Goal: Information Seeking & Learning: Learn about a topic

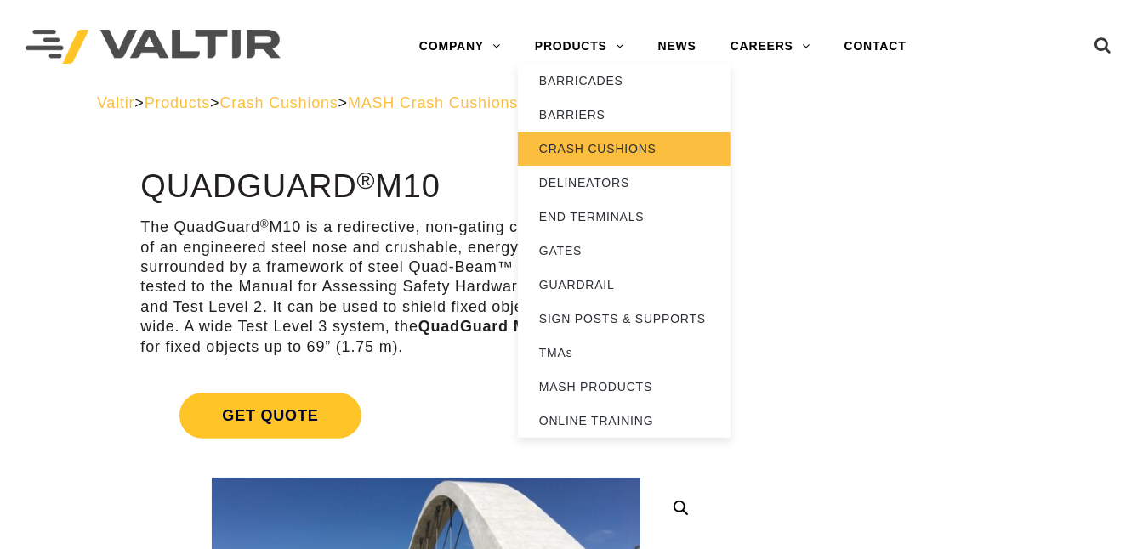
click at [596, 149] on link "CRASH CUSHIONS" at bounding box center [624, 149] width 213 height 34
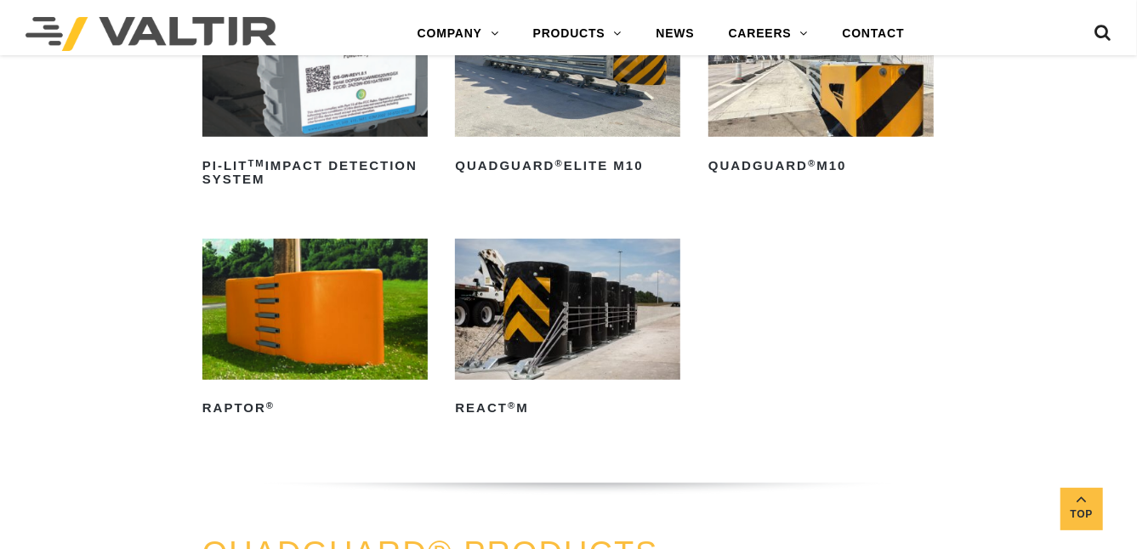
scroll to position [340, 0]
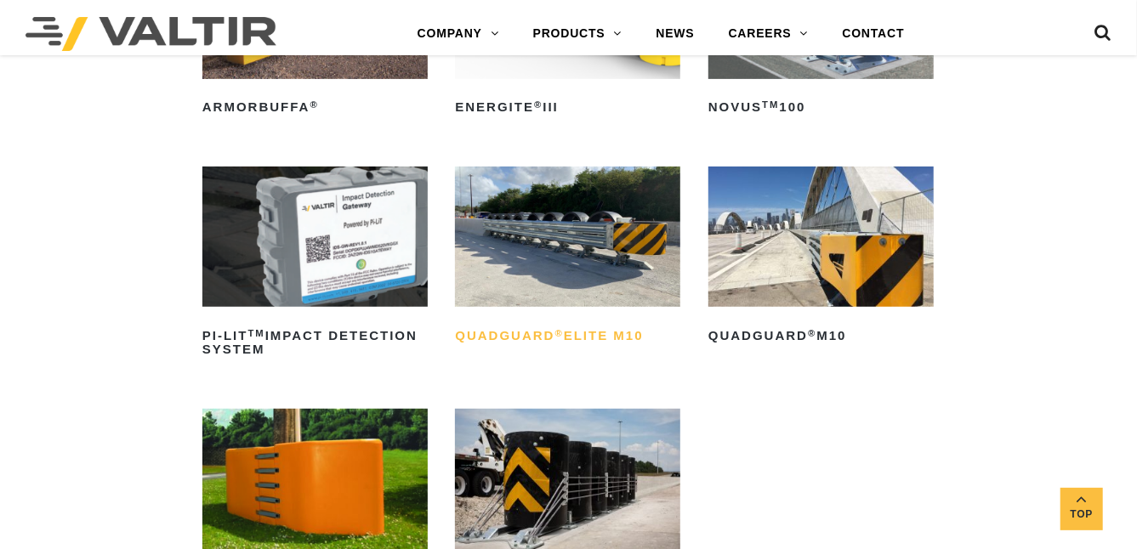
click at [557, 330] on sup "®" at bounding box center [559, 333] width 9 height 10
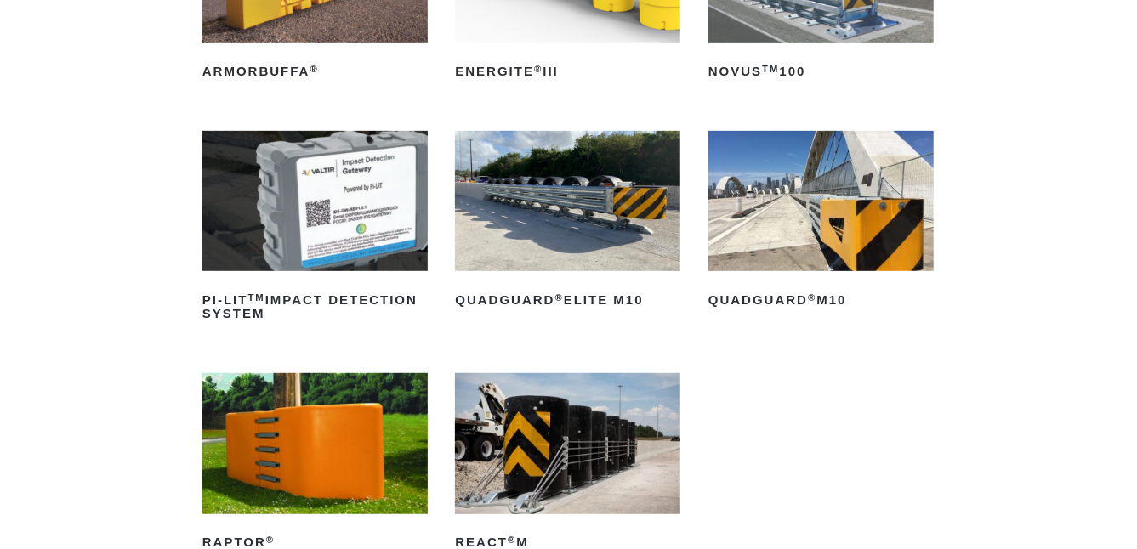
scroll to position [170, 0]
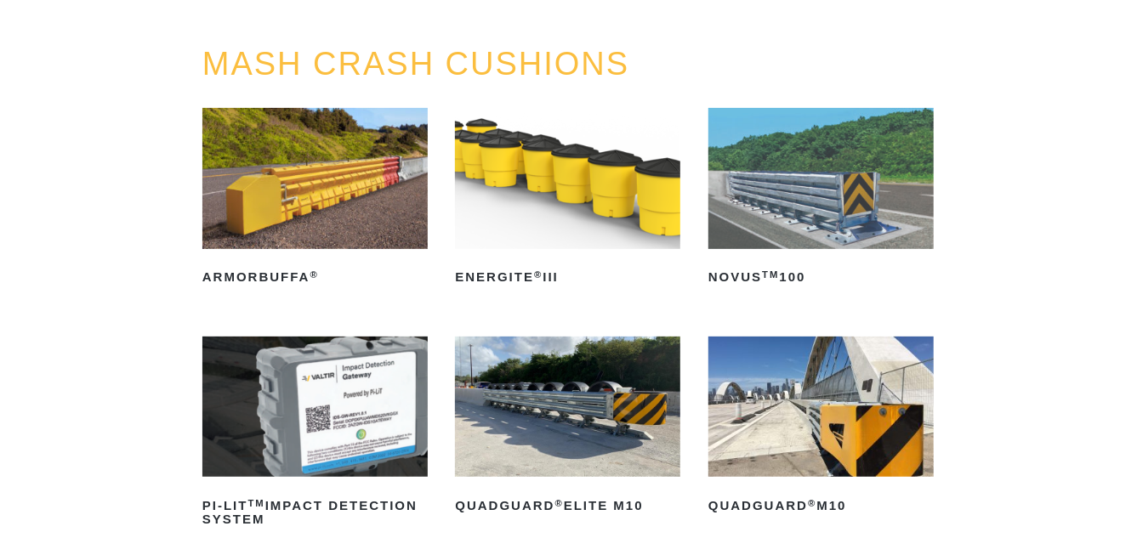
click at [818, 469] on img at bounding box center [820, 407] width 225 height 141
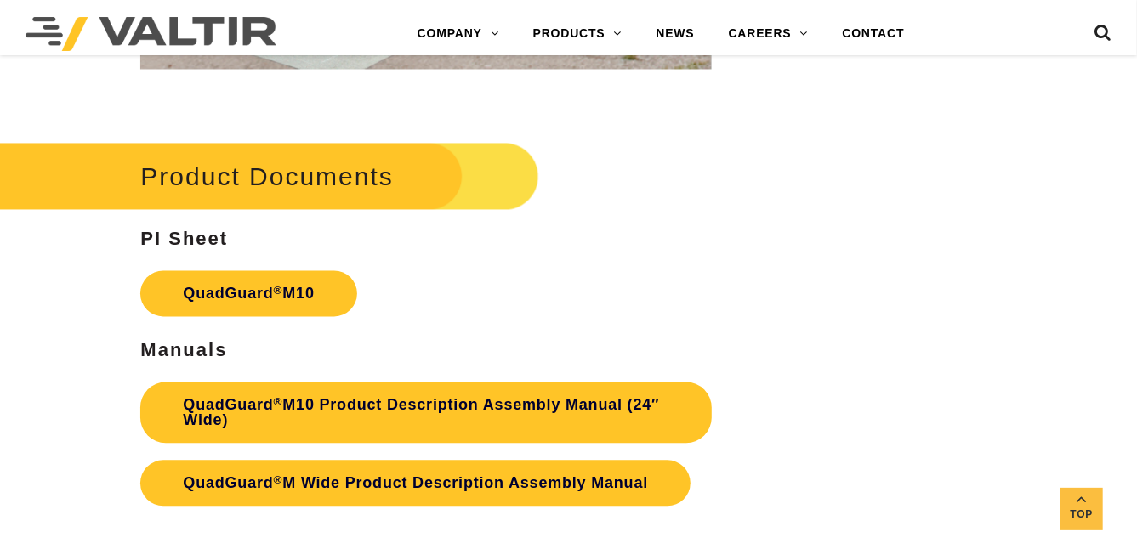
scroll to position [5018, 0]
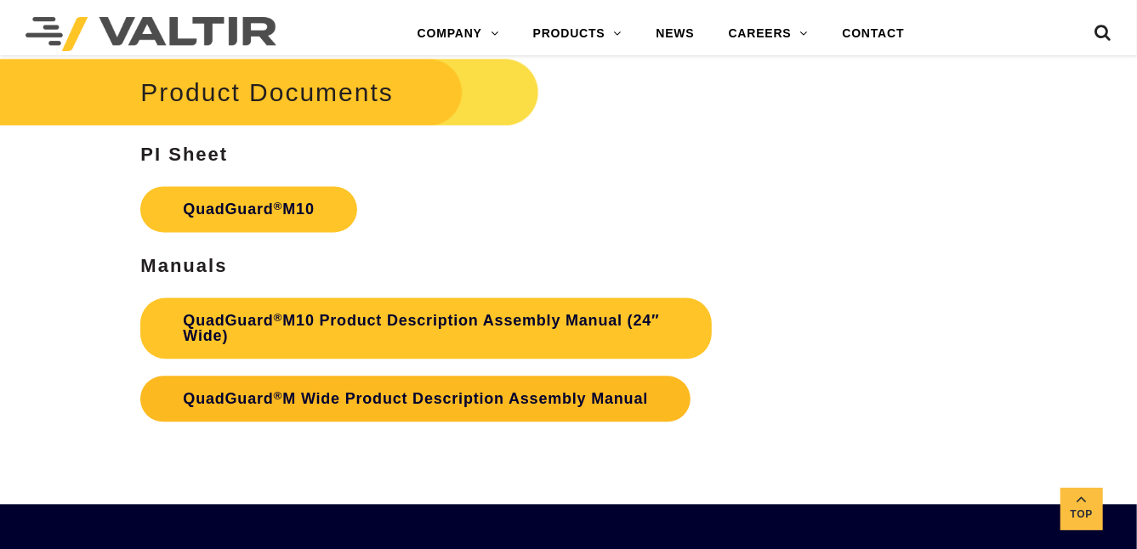
click at [384, 393] on link "QuadGuard ® M Wide Product Description Assembly Manual" at bounding box center [415, 399] width 550 height 46
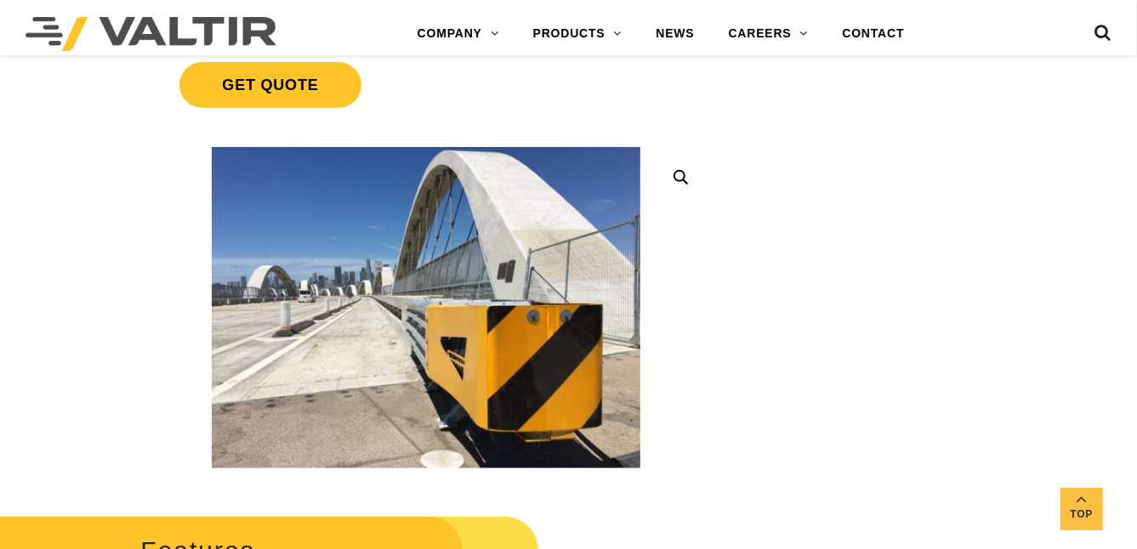
scroll to position [0, 0]
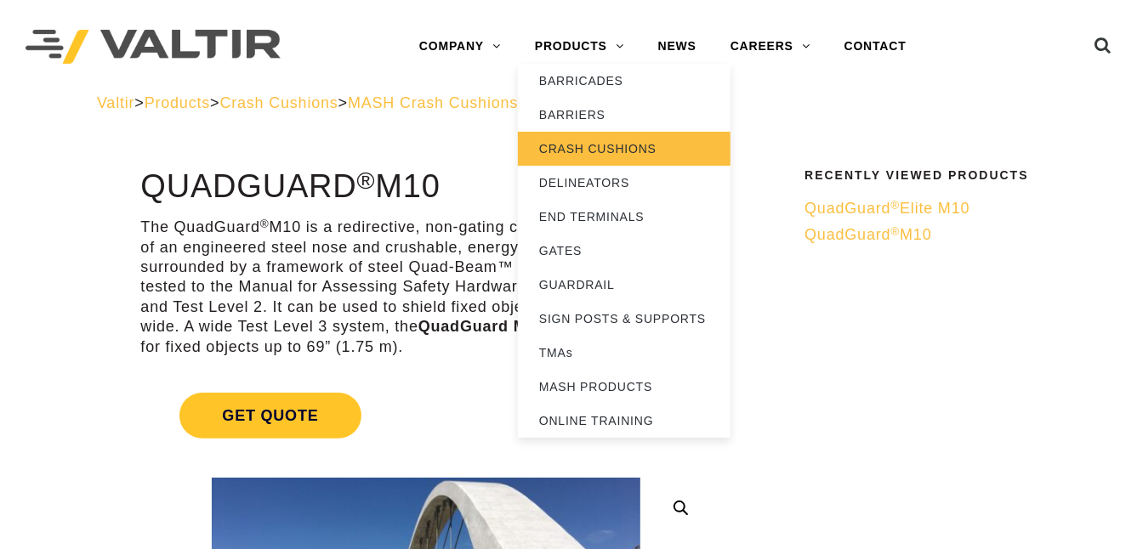
click at [588, 144] on link "CRASH CUSHIONS" at bounding box center [624, 149] width 213 height 34
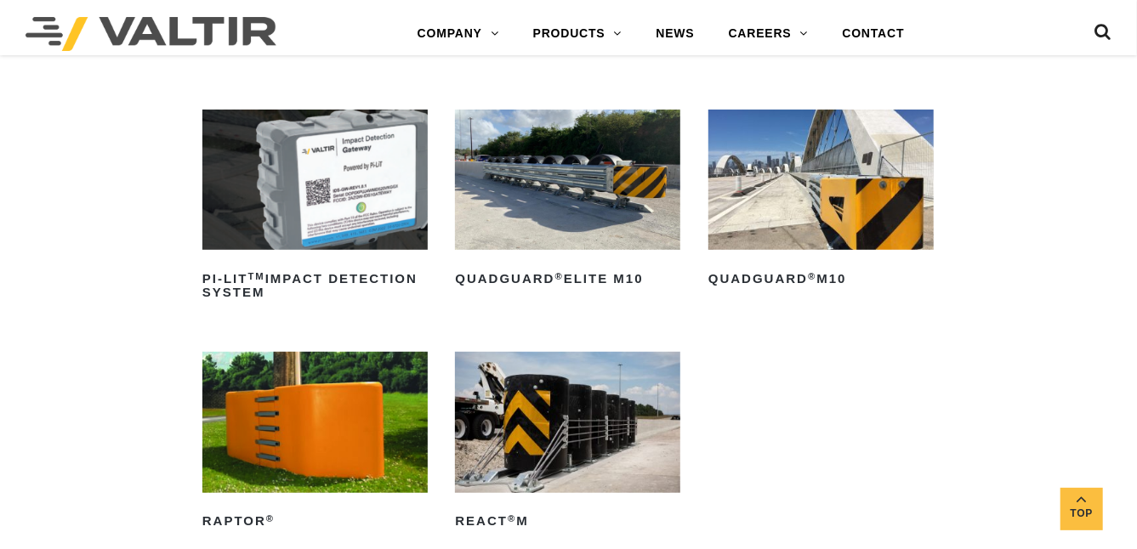
scroll to position [424, 0]
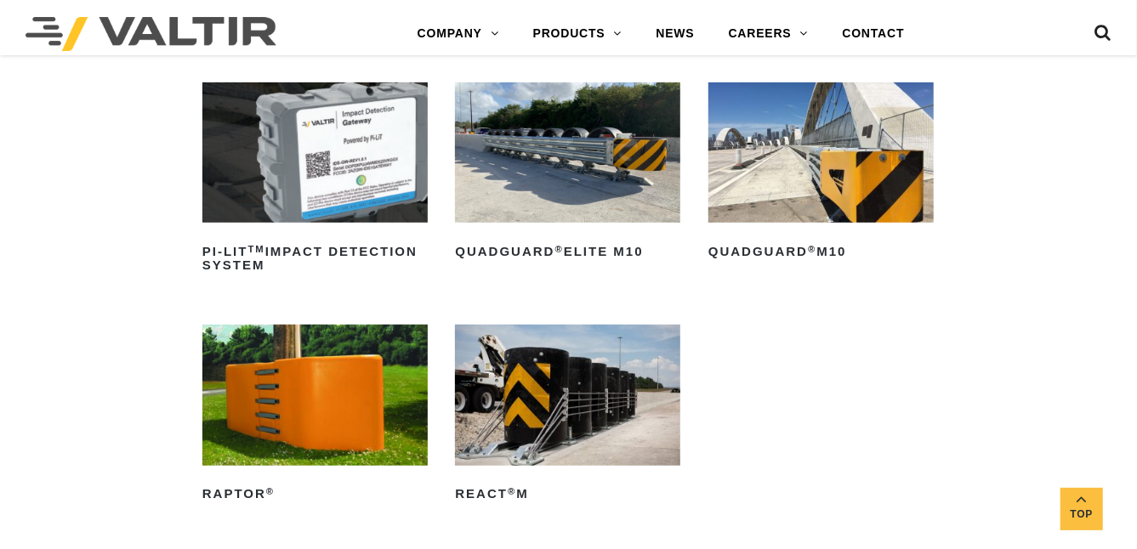
click at [522, 434] on img at bounding box center [567, 395] width 225 height 141
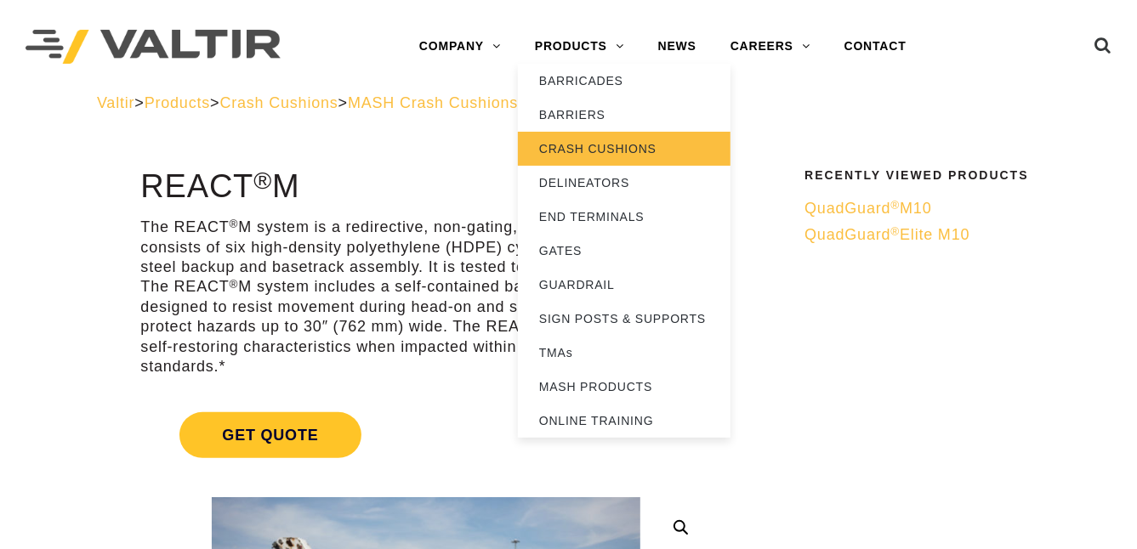
click at [594, 146] on link "CRASH CUSHIONS" at bounding box center [624, 149] width 213 height 34
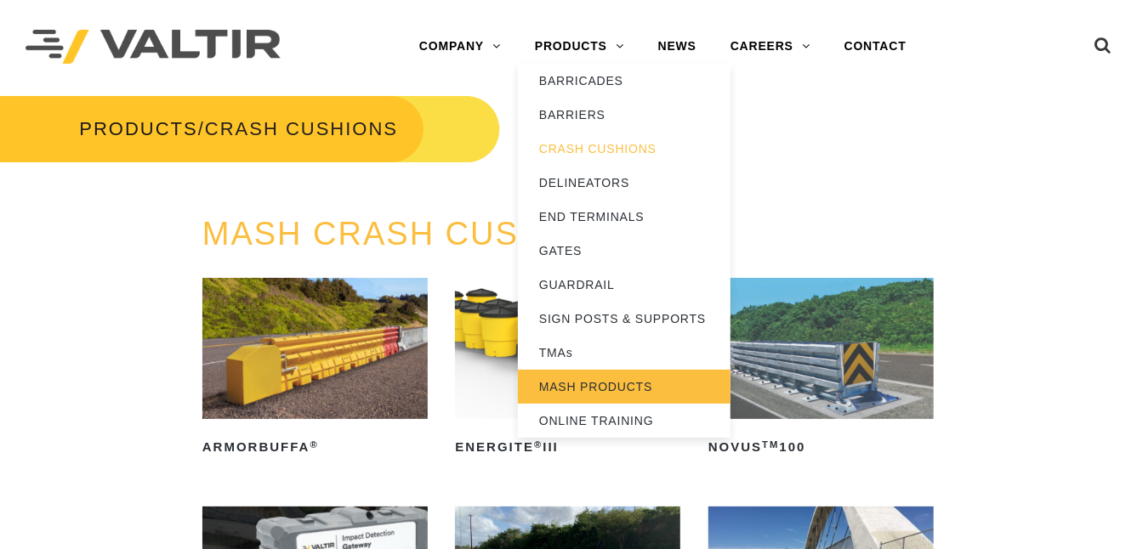
click at [578, 382] on link "MASH PRODUCTS" at bounding box center [624, 387] width 213 height 34
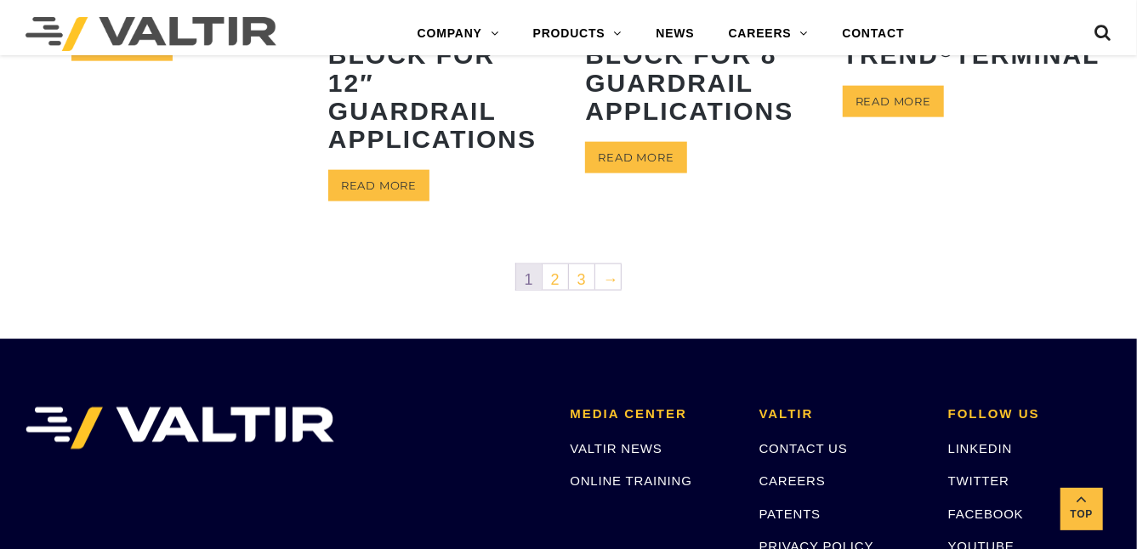
scroll to position [1021, 0]
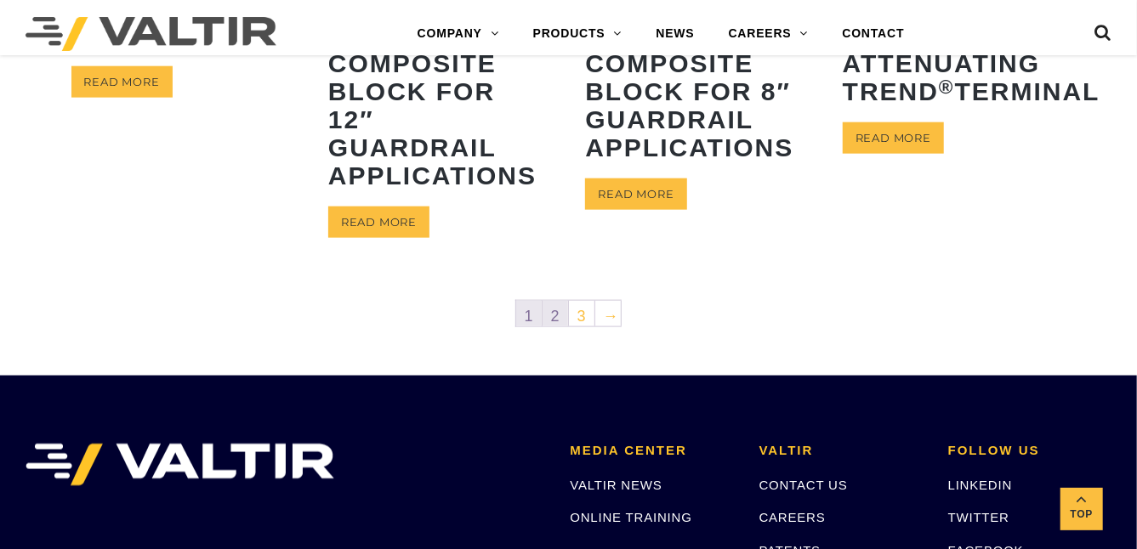
click at [559, 315] on link "2" at bounding box center [556, 314] width 26 height 26
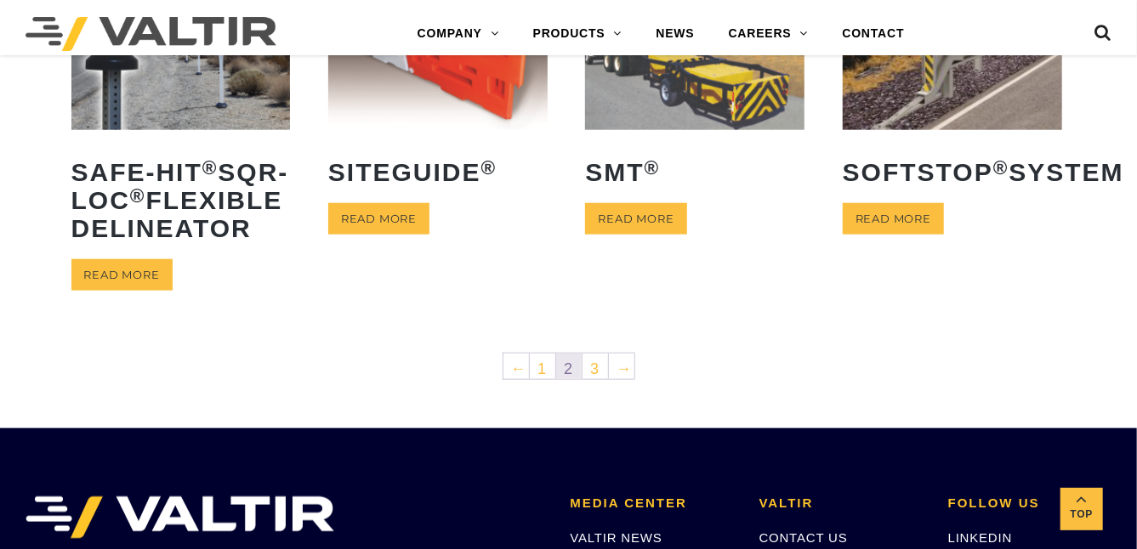
scroll to position [851, 0]
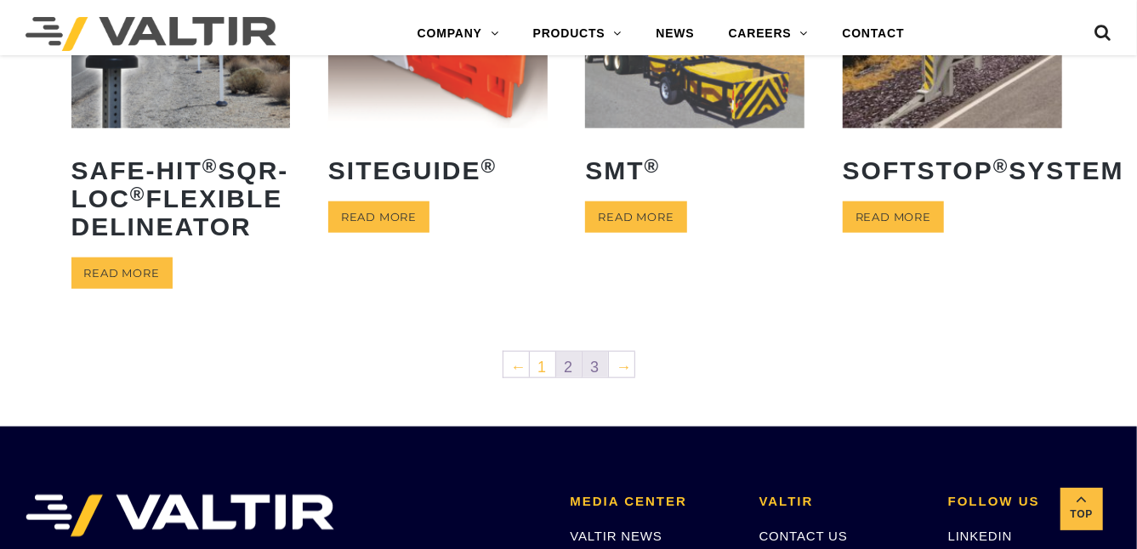
click at [594, 378] on link "3" at bounding box center [596, 365] width 26 height 26
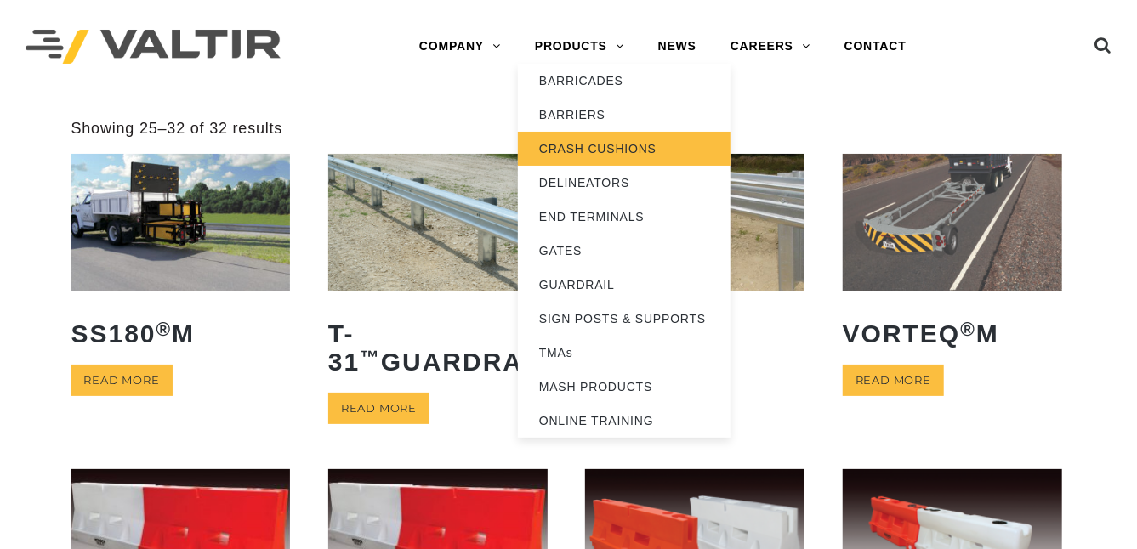
click at [592, 140] on link "CRASH CUSHIONS" at bounding box center [624, 149] width 213 height 34
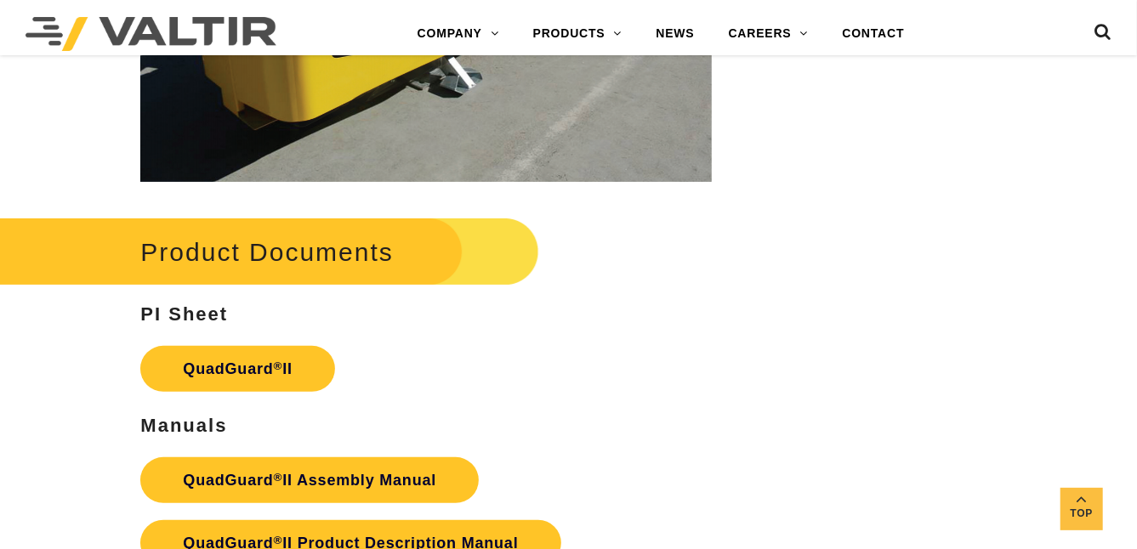
scroll to position [3572, 0]
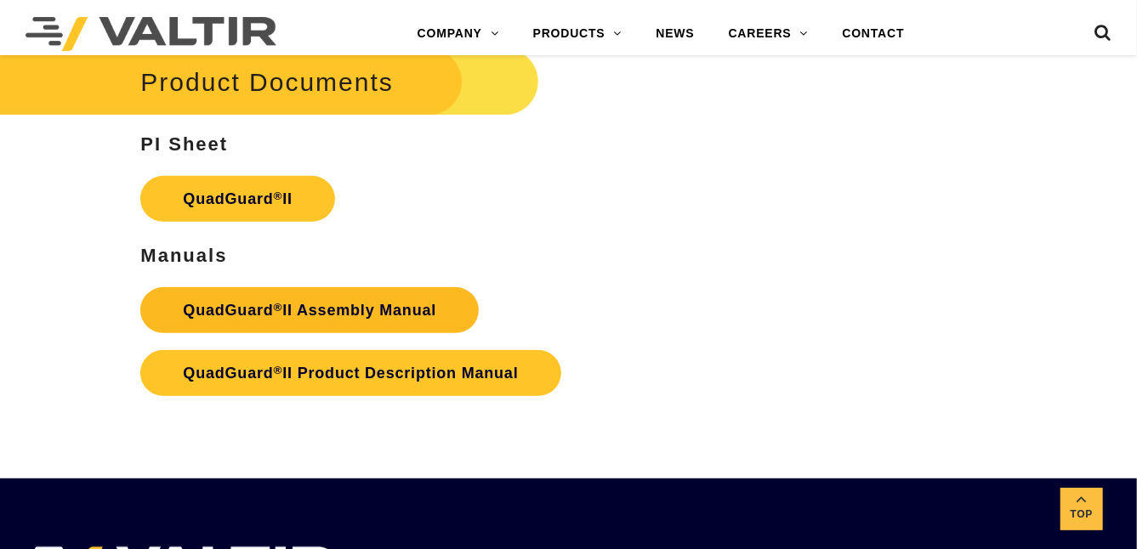
click at [367, 304] on strong "QuadGuard ® II Assembly Manual" at bounding box center [309, 310] width 253 height 17
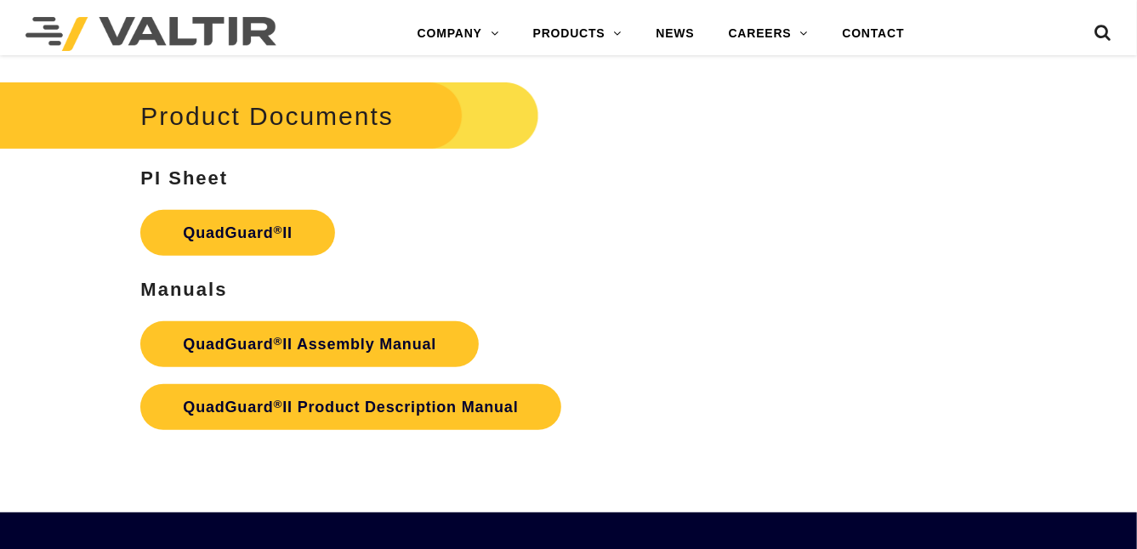
scroll to position [3572, 0]
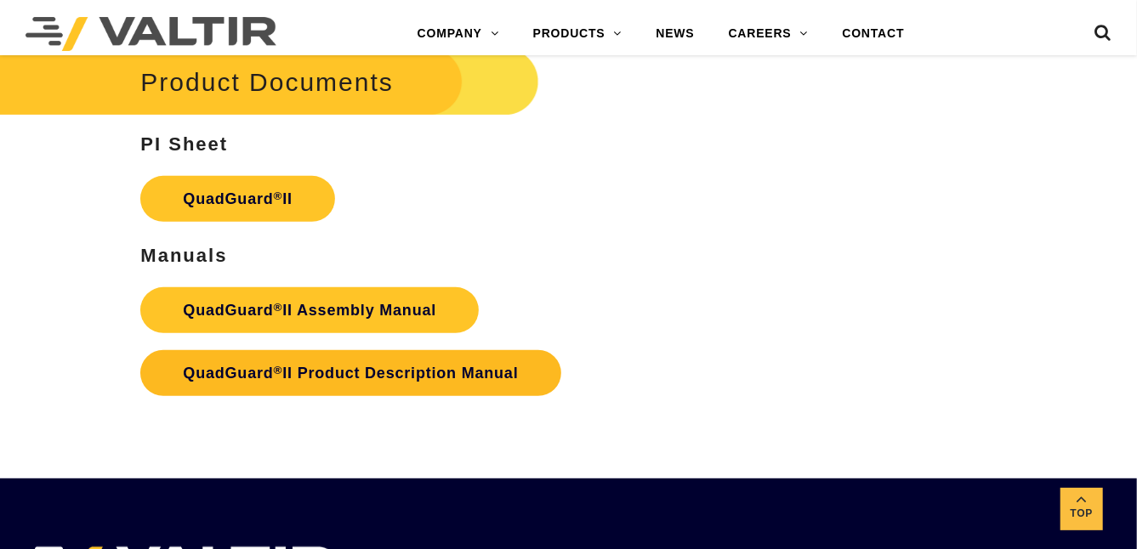
click at [428, 367] on strong "QuadGuard ® II Product Description Manual" at bounding box center [350, 373] width 335 height 17
